Goal: Task Accomplishment & Management: Use online tool/utility

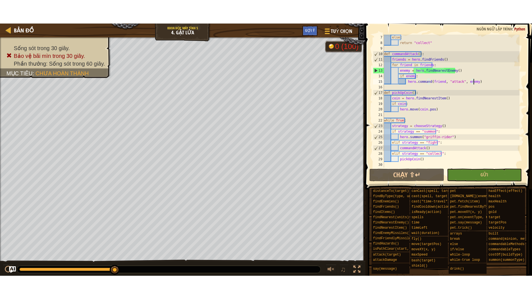
scroll to position [33, 0]
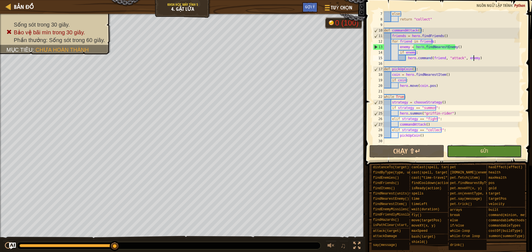
click at [475, 153] on button "Gửi" at bounding box center [484, 151] width 75 height 13
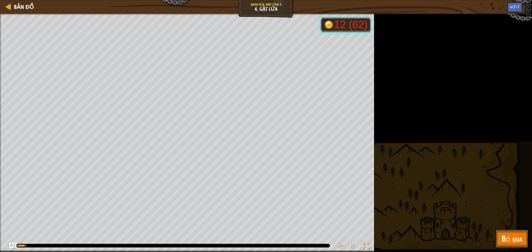
click at [517, 244] on span "Bỏ qua" at bounding box center [511, 238] width 21 height 11
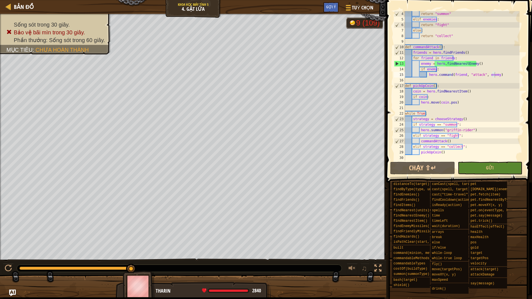
scroll to position [17, 0]
click at [474, 93] on div "return "summon" elif enemies : return "fight" else : return "collect" def comma…" at bounding box center [462, 91] width 116 height 161
click at [459, 101] on div "return "summon" elif enemies : return "fight" else : return "collect" def comma…" at bounding box center [462, 91] width 116 height 161
click at [425, 94] on div "return "summon" elif enemies : return "fight" else : return "collect" def comma…" at bounding box center [462, 91] width 116 height 161
click at [435, 98] on div "return "summon" elif enemies : return "fight" else : return "collect" def comma…" at bounding box center [462, 91] width 116 height 161
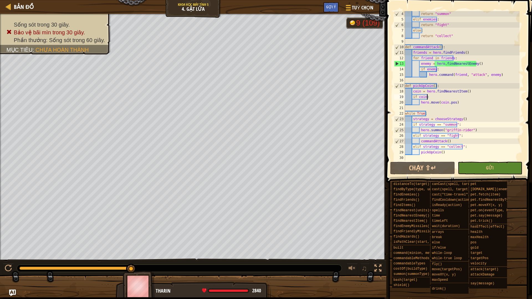
click at [470, 92] on div "return "summon" elif enemies : return "fight" else : return "collect" def comma…" at bounding box center [462, 91] width 116 height 161
click at [442, 87] on div "return "summon" elif enemies : return "fight" else : return "collect" def comma…" at bounding box center [462, 91] width 116 height 161
click at [504, 74] on div "return "summon" elif enemies : return "fight" else : return "collect" def comma…" at bounding box center [462, 91] width 116 height 161
click at [449, 70] on div "return "summon" elif enemies : return "fight" else : return "collect" def comma…" at bounding box center [462, 91] width 116 height 161
click at [481, 62] on div "return "summon" elif enemies : return "fight" else : return "collect" def comma…" at bounding box center [462, 91] width 116 height 161
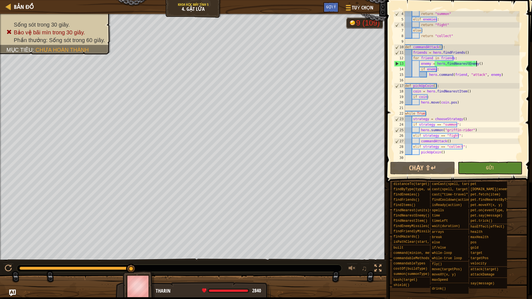
click at [455, 58] on div "return "summon" elif enemies : return "fight" else : return "collect" def comma…" at bounding box center [462, 91] width 116 height 161
click at [470, 48] on div "return "summon" elif enemies : return "fight" else : return "collect" def comma…" at bounding box center [462, 91] width 116 height 161
click at [485, 62] on div "return "summon" elif enemies : return "fight" else : return "collect" def comma…" at bounding box center [462, 91] width 116 height 161
click at [472, 54] on div "return "summon" elif enemies : return "fight" else : return "collect" def comma…" at bounding box center [462, 91] width 116 height 161
click at [452, 32] on div "return "summon" elif enemies : return "fight" else : return "collect" def comma…" at bounding box center [462, 91] width 116 height 161
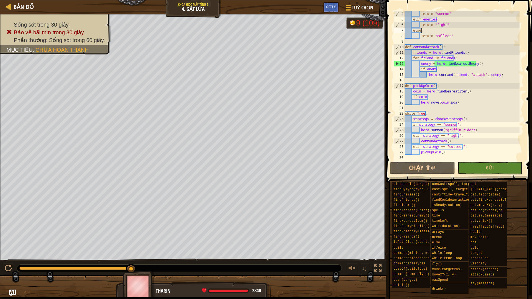
click at [452, 34] on div "return "summon" elif enemies : return "fight" else : return "collect" def comma…" at bounding box center [462, 91] width 116 height 161
click at [449, 25] on div "return "summon" elif enemies : return "fight" else : return "collect" def comma…" at bounding box center [462, 91] width 116 height 161
click at [427, 32] on div "return "summon" elif enemies : return "fight" else : return "collect" def comma…" at bounding box center [462, 91] width 116 height 161
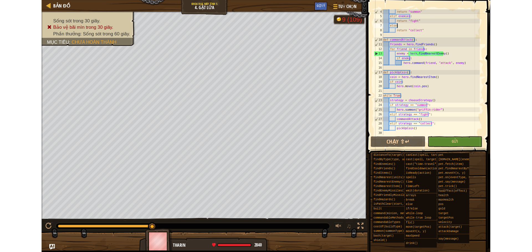
scroll to position [0, 0]
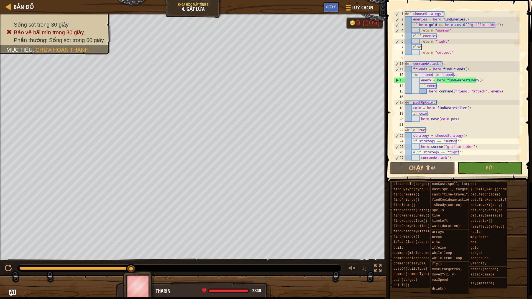
click at [500, 26] on div "def chooseStrategy ( ) : enemies = hero . findEnemies ( ) if hero . gold >= her…" at bounding box center [462, 91] width 116 height 161
drag, startPoint x: 473, startPoint y: 35, endPoint x: 469, endPoint y: 37, distance: 3.5
click at [472, 35] on div "def chooseStrategy ( ) : enemies = hero . findEnemies ( ) if hero . gold >= her…" at bounding box center [462, 91] width 116 height 161
click at [440, 35] on div "def chooseStrategy ( ) : enemies = hero . findEnemies ( ) if hero . gold >= her…" at bounding box center [462, 91] width 116 height 161
click at [451, 31] on div "def chooseStrategy ( ) : enemies = hero . findEnemies ( ) if hero . gold >= her…" at bounding box center [462, 91] width 116 height 161
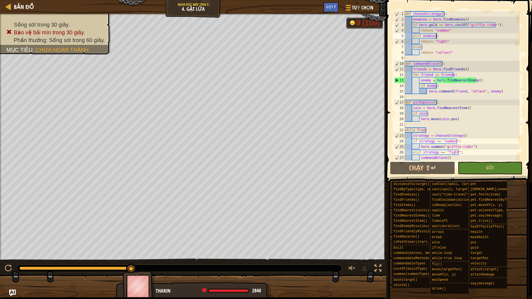
type textarea "return "summon""
click at [486, 166] on button "Gửi" at bounding box center [490, 168] width 65 height 13
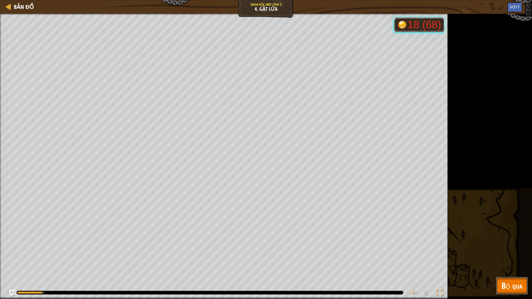
click at [511, 252] on span "Bỏ qua" at bounding box center [511, 285] width 21 height 11
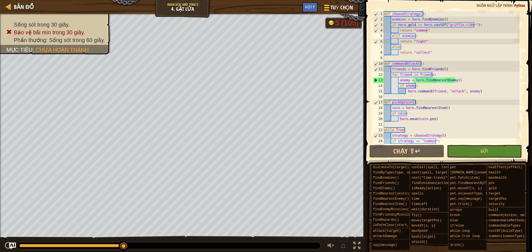
click at [341, 8] on span "Tuỳ chọn" at bounding box center [342, 7] width 22 height 7
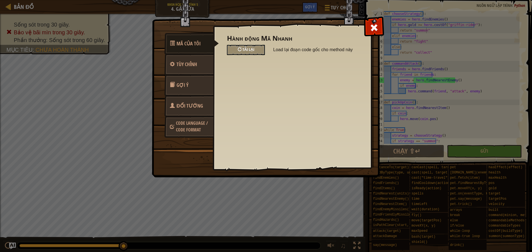
click at [250, 51] on span "Tải lại" at bounding box center [248, 49] width 12 height 5
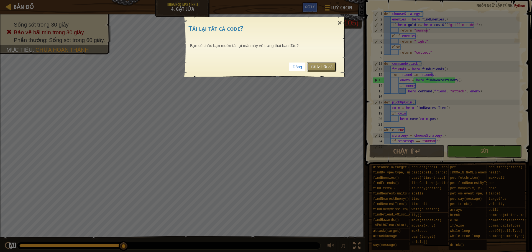
click at [325, 67] on link "Tải lại tất cả" at bounding box center [321, 66] width 29 height 9
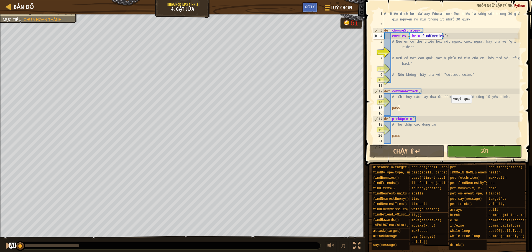
drag, startPoint x: 470, startPoint y: 108, endPoint x: 447, endPoint y: 109, distance: 23.3
click at [447, 109] on div "# (Biên dịch bởi Galaxy Education) Mục tiêu là sống sót trong 30 giây và giữ ng…" at bounding box center [451, 86] width 137 height 150
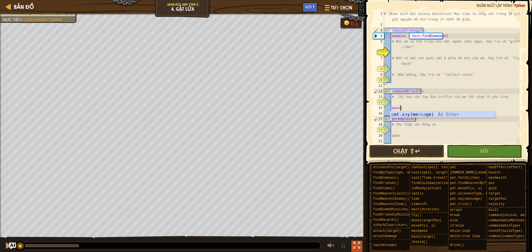
scroll to position [2, 1]
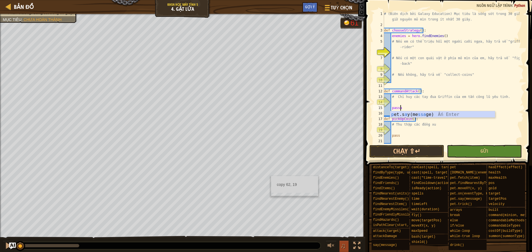
type textarea "passa"
click at [485, 151] on span "Gửi" at bounding box center [484, 151] width 8 height 6
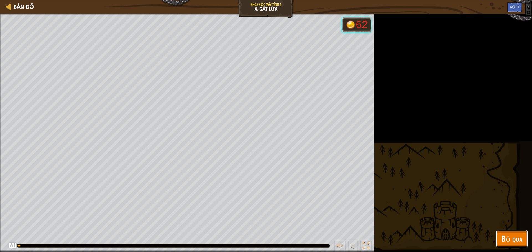
click at [518, 243] on span "Bỏ qua" at bounding box center [511, 238] width 21 height 11
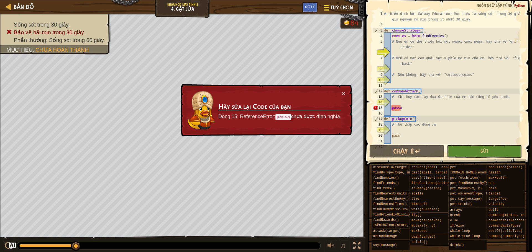
click at [346, 9] on span "Tuỳ chọn" at bounding box center [342, 7] width 22 height 7
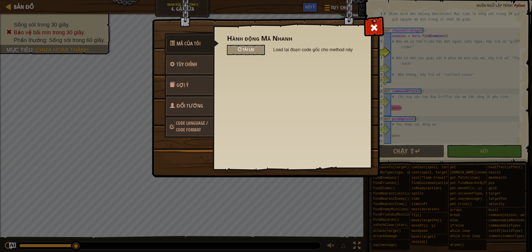
click at [238, 54] on div "Tải lại" at bounding box center [246, 50] width 38 height 10
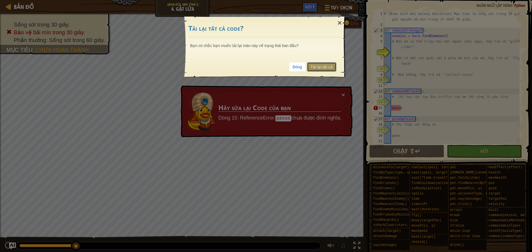
click at [322, 64] on link "Tải lại tất cả" at bounding box center [321, 66] width 29 height 9
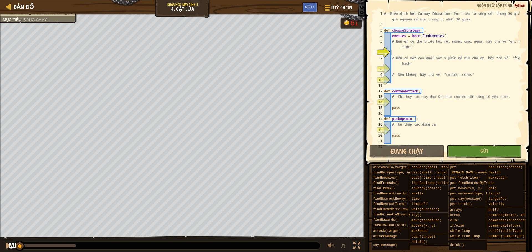
scroll to position [2, 0]
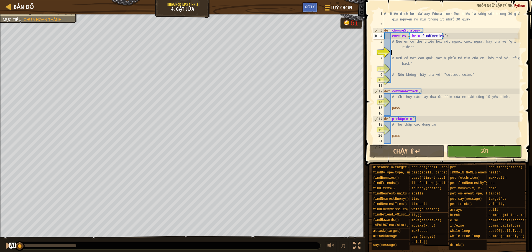
paste textarea "hero.summon("griffin-rider")"
type textarea "hero.summon("griffin-rider")"
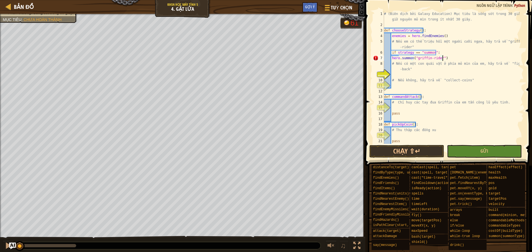
click at [392, 73] on div "# (Biên dịch bởi Galaxy Education) Mục tiêu là sống sót trong 30 giây và giữ ng…" at bounding box center [451, 86] width 137 height 150
click at [448, 62] on div "# (Biên dịch bởi Galaxy Education) Mục tiêu là sống sót trong 30 giây và giữ ng…" at bounding box center [451, 86] width 137 height 150
click at [392, 60] on div "# (Biên dịch bởi Galaxy Education) Mục tiêu là sống sót trong 30 giây và giữ ng…" at bounding box center [451, 86] width 137 height 150
click at [393, 80] on div "# (Biên dịch bởi Galaxy Education) Mục tiêu là sống sót trong 30 giây và giữ ng…" at bounding box center [451, 86] width 137 height 150
type textarea "# Nếu không, hãy trả về "collect-coins""
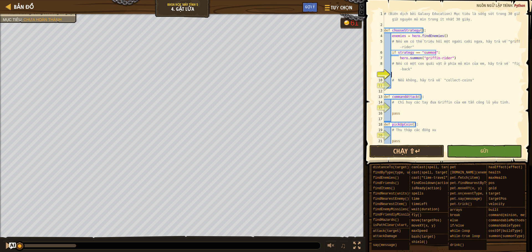
click at [395, 72] on div "# (Biên dịch bởi Galaxy Education) Mục tiêu là sống sót trong 30 giây và giữ ng…" at bounding box center [451, 86] width 137 height 150
paste textarea "return "fight""
type textarea "return "fight""
click at [397, 86] on div "# (Biên dịch bởi Galaxy Education) Mục tiêu là sống sót trong 30 giây và giữ ng…" at bounding box center [451, 86] width 137 height 150
click at [395, 86] on div "# (Biên dịch bởi Galaxy Education) Mục tiêu là sống sót trong 30 giây và giữ ng…" at bounding box center [451, 86] width 137 height 150
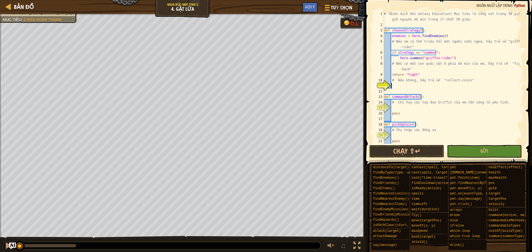
paste textarea "return "collect""
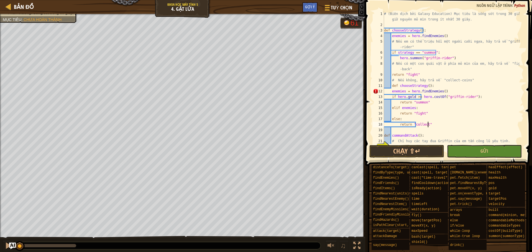
click at [390, 90] on div "# (Biên dịch bởi Galaxy Education) Mục tiêu là sống sót trong 30 giây và giữ ng…" at bounding box center [451, 86] width 137 height 150
click at [388, 94] on div "# (Biên dịch bởi Galaxy Education) Mục tiêu là sống sót trong 30 giây và giữ ng…" at bounding box center [451, 86] width 137 height 150
click at [390, 93] on div "# (Biên dịch bởi Galaxy Education) Mục tiêu là sống sót trong 30 giây và giữ ng…" at bounding box center [451, 86] width 137 height 150
click at [391, 92] on div "# (Biên dịch bởi Galaxy Education) Mục tiêu là sống sót trong 30 giây và giữ ng…" at bounding box center [451, 86] width 137 height 150
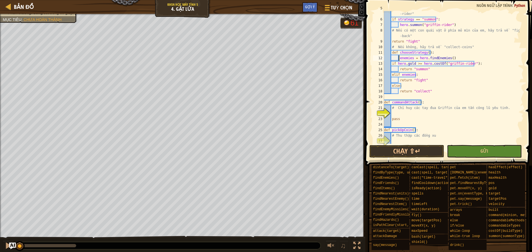
scroll to position [17, 0]
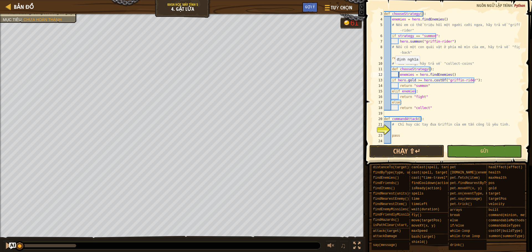
click at [392, 70] on div "def chooseStrategy ( ) : enemies = hero . findEnemies ( ) # Nếu em có thể triệu…" at bounding box center [451, 83] width 137 height 144
click at [400, 74] on div "def chooseStrategy ( ) : enemies = hero . findEnemies ( ) # Nếu em có thể triệu…" at bounding box center [451, 83] width 137 height 144
click at [398, 75] on div "def chooseStrategy ( ) : enemies = hero . findEnemies ( ) # Nếu em có thể triệu…" at bounding box center [451, 83] width 137 height 144
click at [392, 80] on div "def chooseStrategy ( ) : enemies = hero . findEnemies ( ) # Nếu em có thể triệu…" at bounding box center [451, 83] width 137 height 144
click at [400, 85] on div "def chooseStrategy ( ) : enemies = hero . findEnemies ( ) # Nếu em có thể triệu…" at bounding box center [451, 83] width 137 height 144
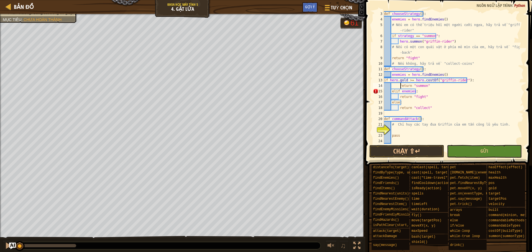
click at [399, 85] on div "def chooseStrategy ( ) : enemies = hero . findEnemies ( ) # Nếu em có thể triệu…" at bounding box center [451, 83] width 137 height 144
click at [392, 90] on div "def chooseStrategy ( ) : enemies = hero . findEnemies ( ) # Nếu em có thể triệu…" at bounding box center [451, 83] width 137 height 144
click at [389, 92] on div "def chooseStrategy ( ) : enemies = hero . findEnemies ( ) # Nếu em có thể triệu…" at bounding box center [451, 83] width 137 height 144
click at [391, 92] on div "def chooseStrategy ( ) : enemies = hero . findEnemies ( ) # Nếu em có thể triệu…" at bounding box center [451, 83] width 137 height 144
click at [399, 96] on div "def chooseStrategy ( ) : enemies = hero . findEnemies ( ) # Nếu em có thể triệu…" at bounding box center [451, 83] width 137 height 144
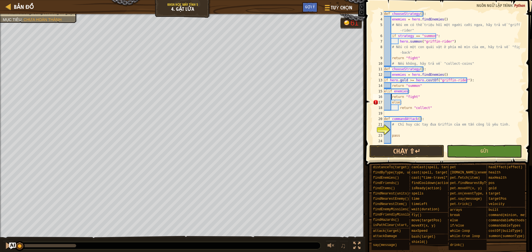
click at [391, 101] on div "def chooseStrategy ( ) : enemies = hero . findEnemies ( ) # Nếu em có thể triệu…" at bounding box center [451, 83] width 137 height 144
click at [398, 106] on div "def chooseStrategy ( ) : enemies = hero . findEnemies ( ) # Nếu em có thể triệu…" at bounding box center [451, 83] width 137 height 144
type textarea "return "collect""
click at [475, 153] on button "Gửi" at bounding box center [484, 151] width 75 height 13
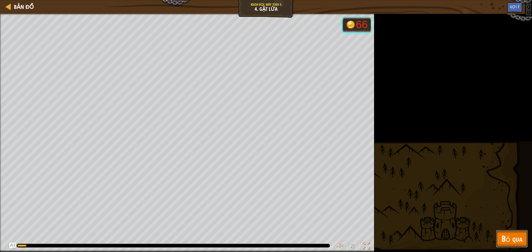
click at [505, 239] on span "Bỏ qua" at bounding box center [511, 238] width 21 height 11
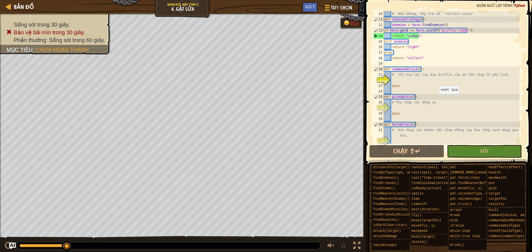
scroll to position [83, 0]
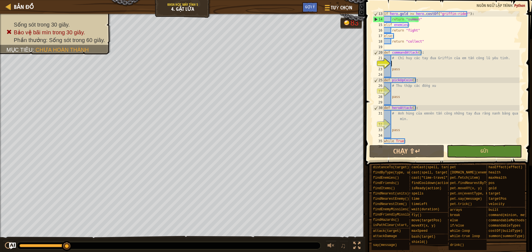
click at [393, 63] on div "if hero . gold >= hero . costOf ( "griffin-rider" ) : return "summon" elif enem…" at bounding box center [451, 83] width 137 height 144
paste textarea "pickUpCoin()"
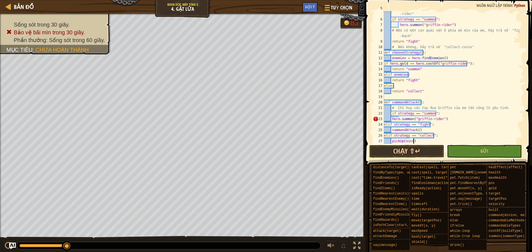
scroll to position [50, 0]
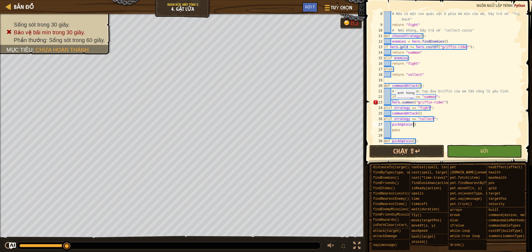
click at [393, 103] on div "# Nếu có một con quái vật ở phía mỏ mìn của em, hãy trả về "fight -back" return…" at bounding box center [451, 86] width 137 height 150
click at [392, 103] on div "# Nếu có một con quái vật ở phía mỏ mìn của em, hãy trả về "fight -back" return…" at bounding box center [451, 86] width 137 height 150
click at [385, 108] on div "# Nếu có một con quái vật ở phía mỏ mìn của em, hãy trả về "fight -back" return…" at bounding box center [451, 86] width 137 height 150
click at [392, 114] on div "# Nếu có một con quái vật ở phía mỏ mìn của em, hãy trả về "fight -back" return…" at bounding box center [451, 86] width 137 height 150
click at [385, 118] on div "# Nếu có một con quái vật ở phía mỏ mìn của em, hãy trả về "fight -back" return…" at bounding box center [451, 86] width 137 height 150
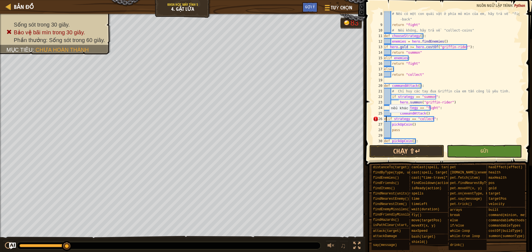
click at [383, 119] on div "26" at bounding box center [378, 119] width 11 height 6
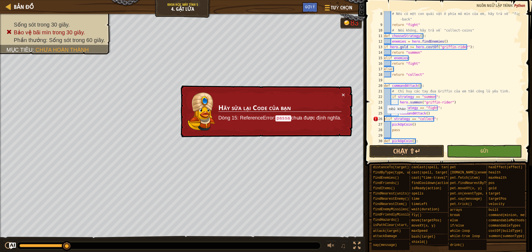
click at [384, 119] on div "# Nếu có một con quái vật ở phía mỏ mìn của em, hãy trả về "fight -back" return…" at bounding box center [451, 86] width 137 height 150
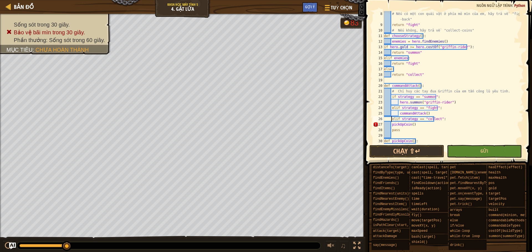
click at [393, 124] on div "# Nếu có một con quái vật ở phía mỏ mìn của em, hãy trả về "fight -back" return…" at bounding box center [451, 86] width 137 height 150
click at [390, 124] on div "# Nếu có một con quái vật ở phía mỏ mìn của em, hãy trả về "fight -back" return…" at bounding box center [451, 86] width 137 height 150
click at [392, 124] on div "# Nếu có một con quái vật ở phía mỏ mìn của em, hãy trả về "fight -back" return…" at bounding box center [451, 86] width 137 height 150
click at [391, 125] on div "# Nếu có một con quái vật ở phía mỏ mìn của em, hãy trả về "fight -back" return…" at bounding box center [451, 86] width 137 height 150
type textarea "pickUpCoin()"
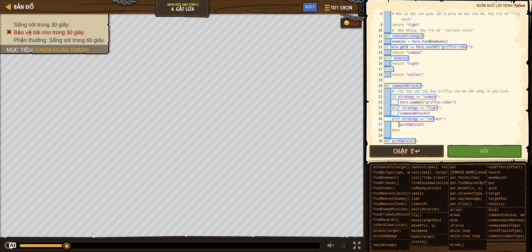
scroll to position [100, 0]
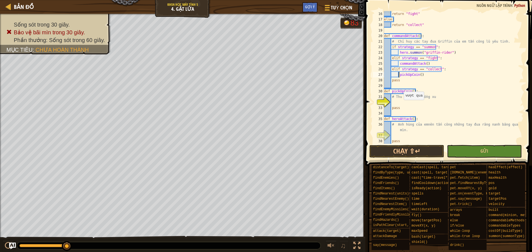
click at [400, 104] on div "return "fight" else : return "collect" def commandAttack ( ) : # Chỉ huy các ta…" at bounding box center [451, 83] width 137 height 144
paste textarea "hero.move(coin.pos)"
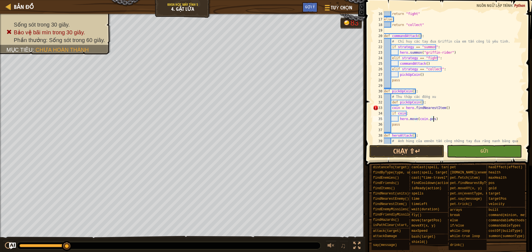
click at [393, 109] on div "return "fight" else : return "collect" def commandAttack ( ) : # Chỉ huy các ta…" at bounding box center [451, 86] width 137 height 150
click at [391, 109] on div "return "fight" else : return "collect" def commandAttack ( ) : # Chỉ huy các ta…" at bounding box center [451, 86] width 137 height 150
type textarea "coin = hero.findNearestItem()"
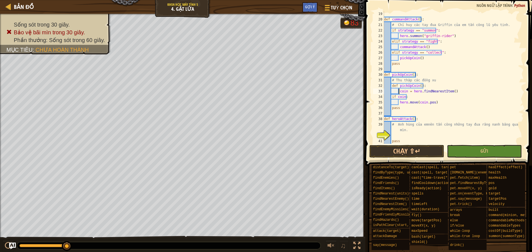
scroll to position [150, 0]
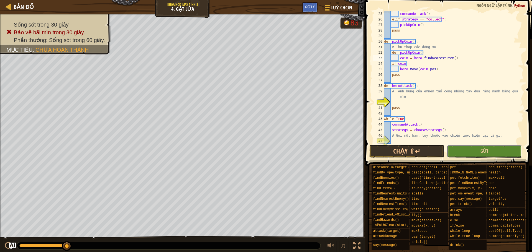
click at [496, 149] on button "Gửi" at bounding box center [484, 151] width 75 height 13
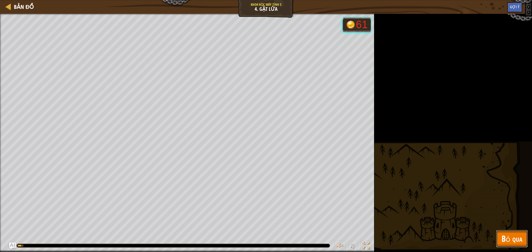
click at [512, 240] on span "Bỏ qua" at bounding box center [511, 238] width 21 height 11
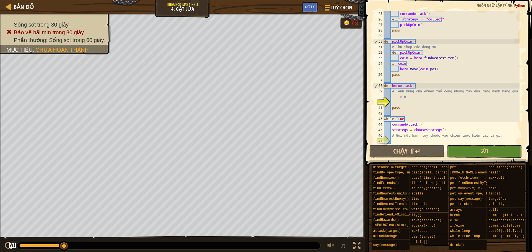
click at [394, 102] on div "commandAttack ( ) elif strategy == "collect" : pickUpCoin ( ) pass def pickUpCo…" at bounding box center [451, 83] width 137 height 144
paste textarea "pickUpCoin()"
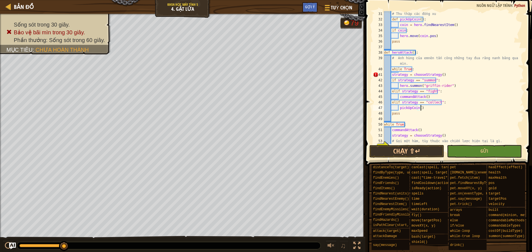
scroll to position [188, 0]
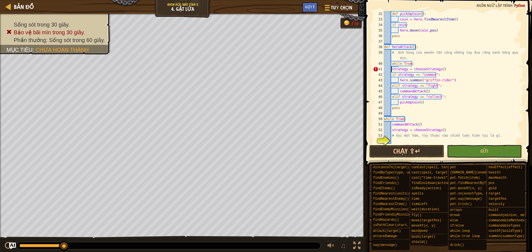
click at [391, 69] on div "def pickUpCoin ( ) : coin = hero . findNearestItem ( ) if coin : hero . move ( …" at bounding box center [451, 83] width 137 height 144
type textarea "strategy = chooseStrategy()"
click at [490, 154] on button "Gửi" at bounding box center [484, 151] width 75 height 13
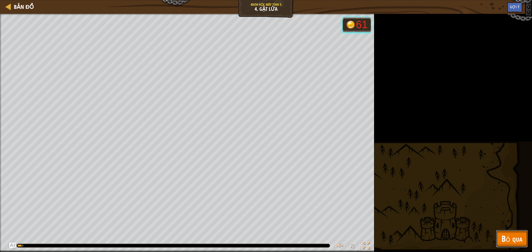
click at [512, 240] on span "Bỏ qua" at bounding box center [511, 238] width 21 height 11
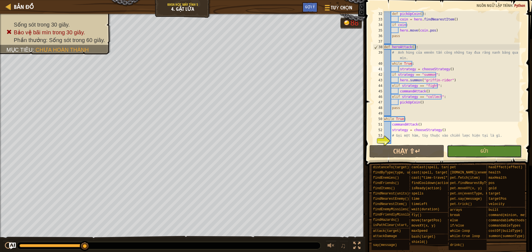
click at [478, 148] on button "Gửi" at bounding box center [484, 151] width 75 height 13
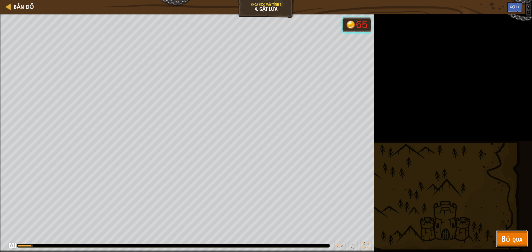
click at [516, 231] on button "Bỏ qua" at bounding box center [512, 239] width 32 height 18
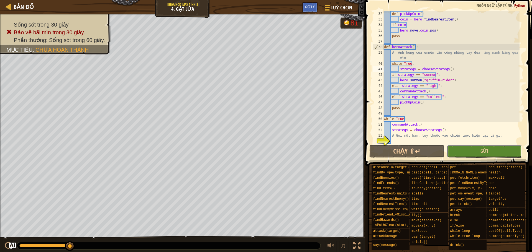
click at [480, 150] on button "Gửi" at bounding box center [484, 151] width 75 height 13
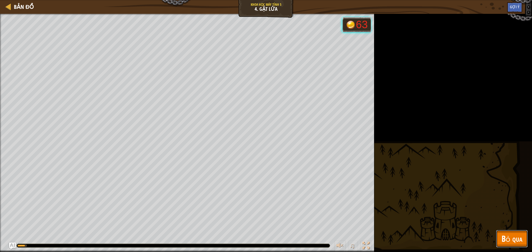
click at [508, 235] on span "Bỏ qua" at bounding box center [511, 238] width 21 height 11
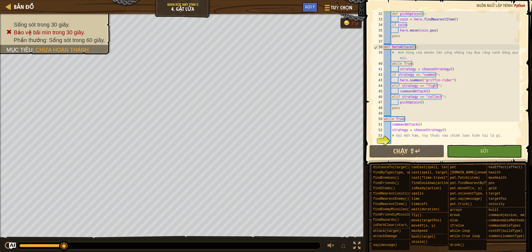
click at [408, 140] on div "def pickUpCoin ( ) : coin = hero . findNearestItem ( ) if coin : hero . move ( …" at bounding box center [451, 83] width 137 height 144
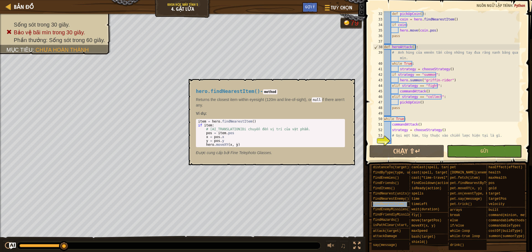
click at [403, 203] on span "findNearestItem()" at bounding box center [390, 205] width 34 height 4
click at [382, 202] on div "findNearestEnemy()" at bounding box center [398, 199] width 53 height 5
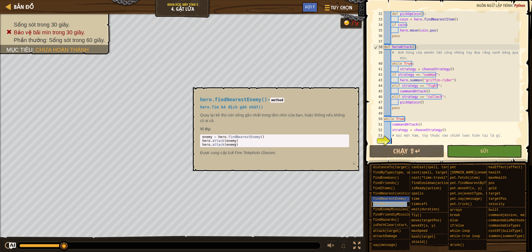
click at [382, 204] on span "findNearestItem()" at bounding box center [390, 205] width 34 height 4
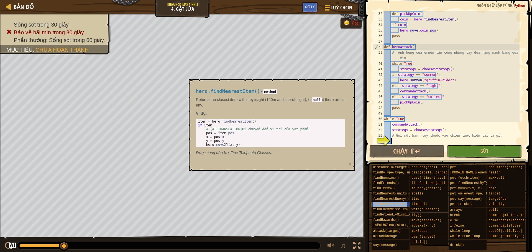
click at [383, 204] on span "findNearestItem()" at bounding box center [390, 205] width 34 height 4
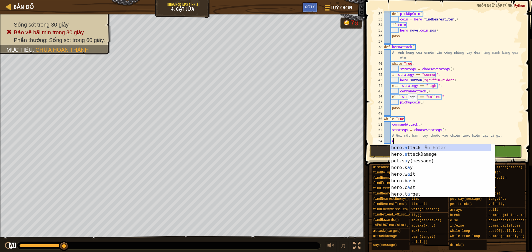
type textarea "a"
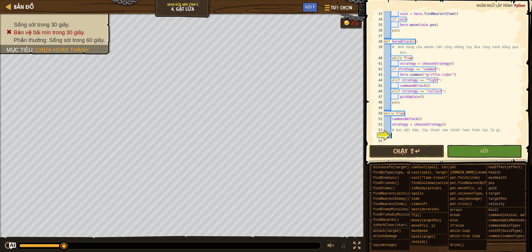
scroll to position [194, 0]
